Goal: Information Seeking & Learning: Check status

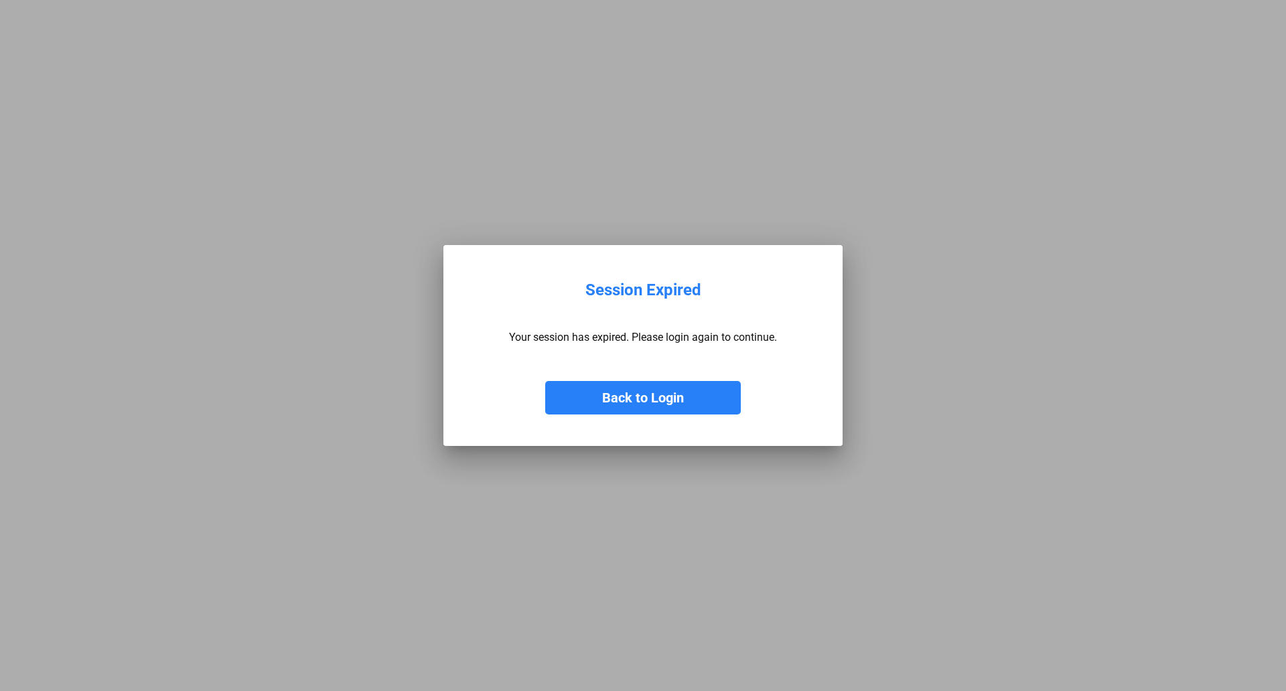
click at [654, 397] on button "Back to Login" at bounding box center [643, 397] width 196 height 33
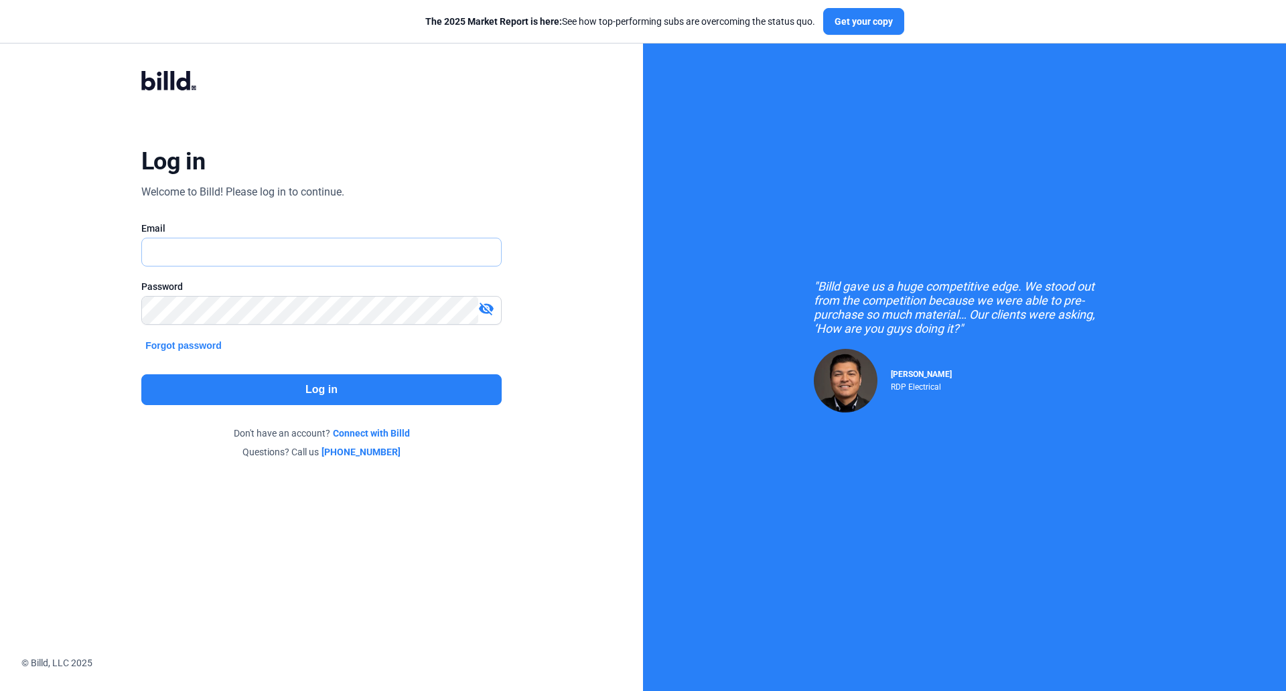
type input "[EMAIL_ADDRESS][DOMAIN_NAME]"
click at [310, 389] on button "Log in" at bounding box center [321, 389] width 360 height 31
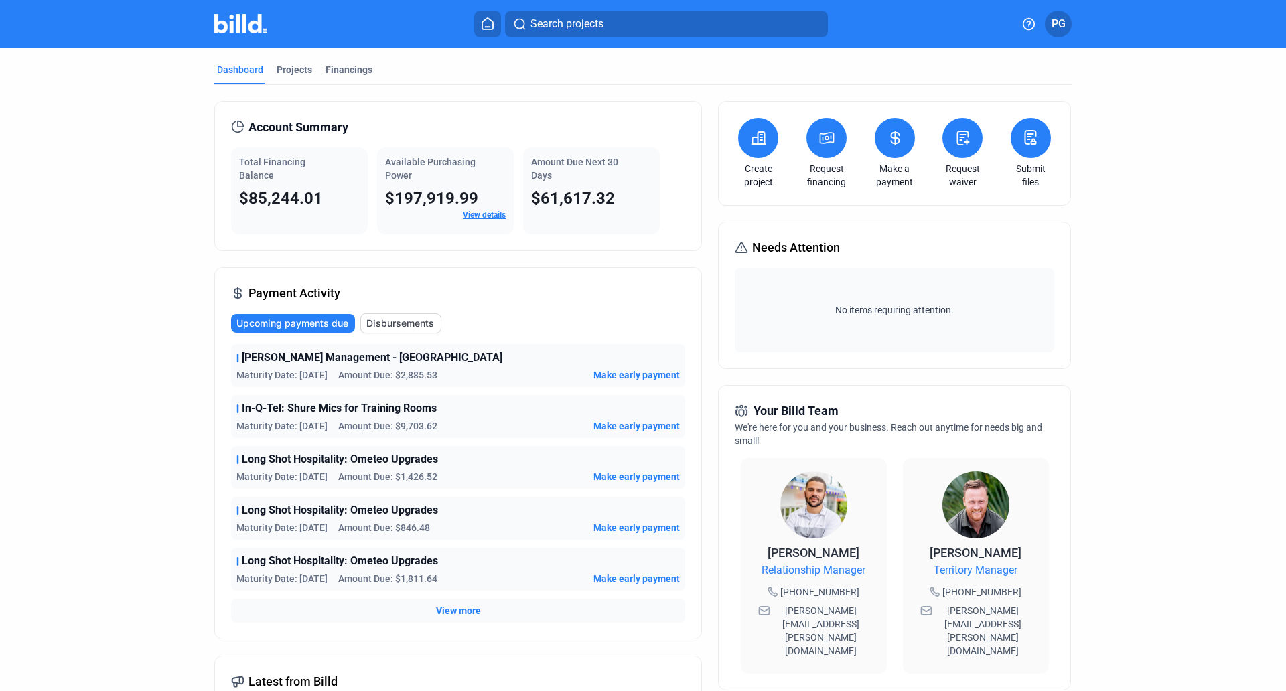
drag, startPoint x: 340, startPoint y: 70, endPoint x: 317, endPoint y: 108, distance: 44.5
click at [317, 108] on mat-tab-group "Dashboard Projects Financings Account Summary Total Financing Balance $85,244.0…" at bounding box center [642, 511] width 857 height 926
click at [341, 66] on div "Financings" at bounding box center [348, 69] width 47 height 13
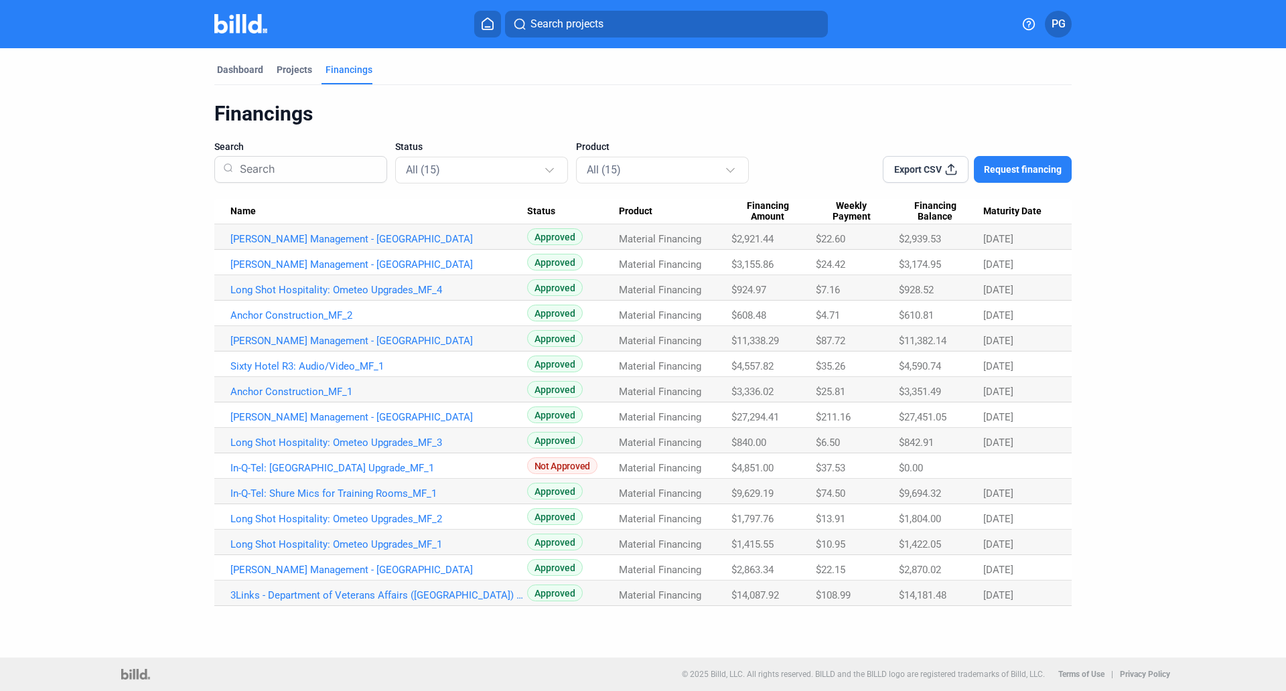
drag, startPoint x: 950, startPoint y: 590, endPoint x: 891, endPoint y: 604, distance: 60.6
click at [891, 604] on tr "3Links - Department of Veterans Affairs ([GEOGRAPHIC_DATA]) Media Services Divi…" at bounding box center [642, 593] width 857 height 25
copy tr "$14,181.48"
click at [953, 595] on div "$14,181.48" at bounding box center [941, 595] width 84 height 12
drag, startPoint x: 953, startPoint y: 595, endPoint x: 905, endPoint y: 594, distance: 48.2
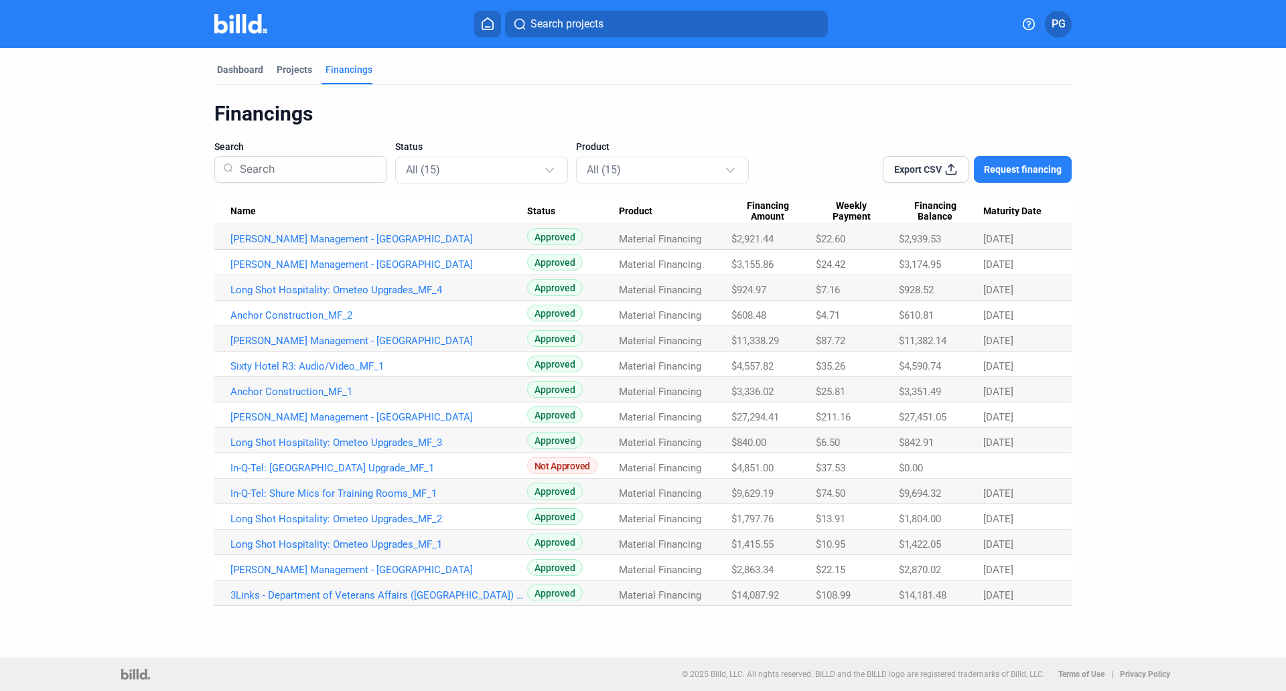
click at [905, 594] on div "$14,181.48" at bounding box center [941, 595] width 84 height 12
copy span "14,181.48"
click at [1108, 599] on dashboard "Dashboard Projects Financings Financings Search Status All (15) Product All (15…" at bounding box center [642, 327] width 1157 height 558
drag, startPoint x: 951, startPoint y: 599, endPoint x: 898, endPoint y: 597, distance: 52.9
click at [898, 597] on tr "3Links - Department of Veterans Affairs ([GEOGRAPHIC_DATA]) Media Services Divi…" at bounding box center [642, 593] width 857 height 25
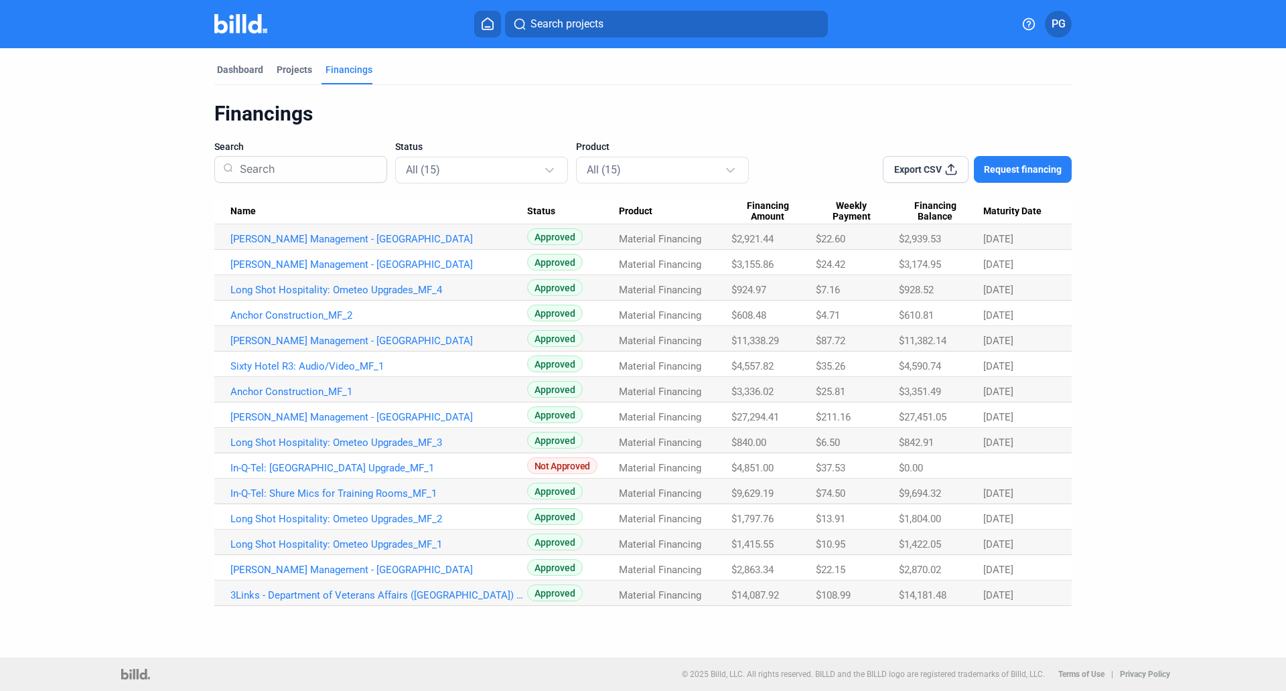
copy tr "$14,181.48"
click at [1122, 522] on dashboard "Dashboard Projects Financings Financings Search Status All (15) Product All (15…" at bounding box center [642, 327] width 1157 height 558
click at [1056, 21] on span "PG" at bounding box center [1058, 24] width 14 height 16
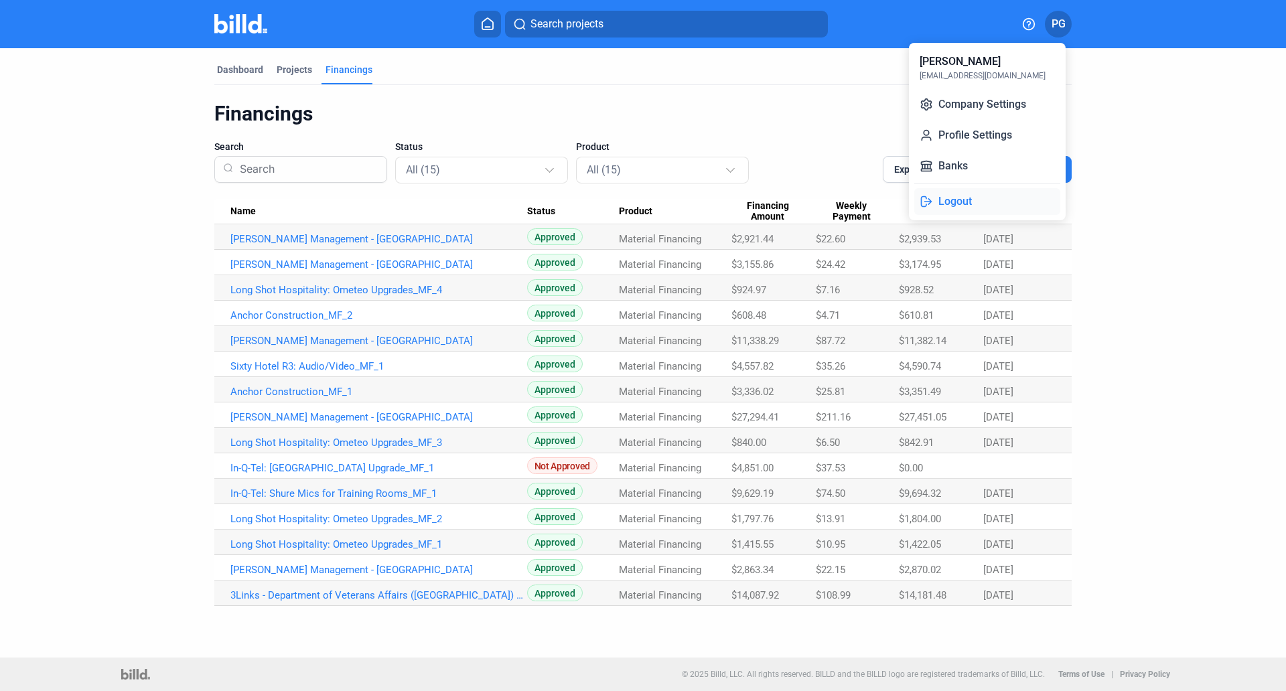
click at [958, 202] on button "Logout" at bounding box center [987, 201] width 146 height 27
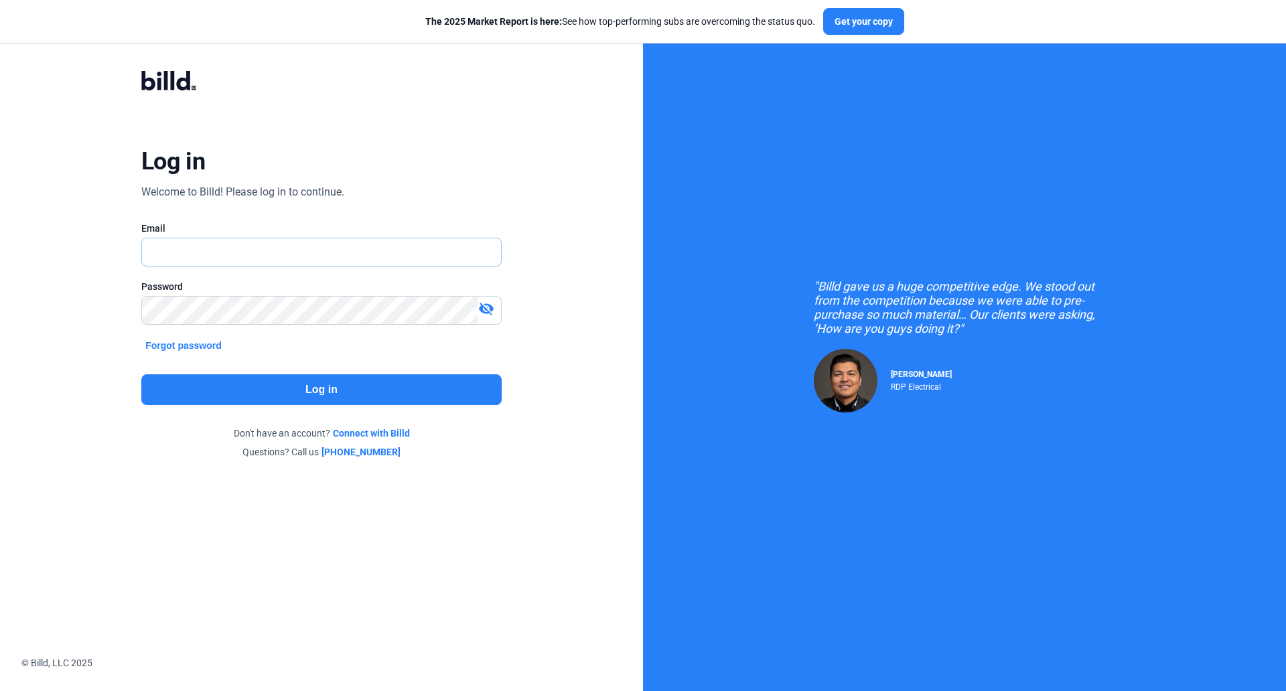
type input "[EMAIL_ADDRESS][DOMAIN_NAME]"
